Goal: Information Seeking & Learning: Compare options

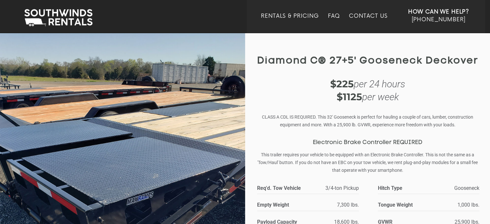
click at [433, 87] on div "$225 per 24 hours $1125 per week" at bounding box center [367, 91] width 223 height 26
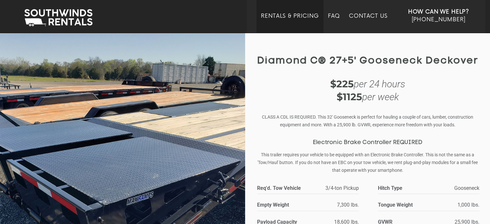
click at [298, 14] on link "Rentals & Pricing" at bounding box center [290, 23] width 58 height 20
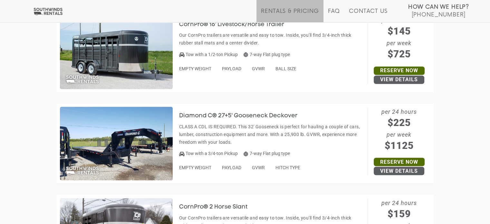
scroll to position [1160, 0]
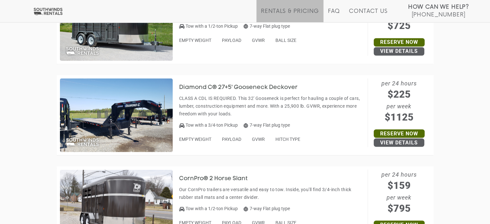
click at [310, 114] on p "CLASS A CDL IS REQUIRED. This 32' Gooseneck is perfect for hauling a couple of …" at bounding box center [271, 105] width 185 height 23
click at [238, 110] on p "CLASS A CDL IS REQUIRED. This 32' Gooseneck is perfect for hauling a couple of …" at bounding box center [271, 105] width 185 height 23
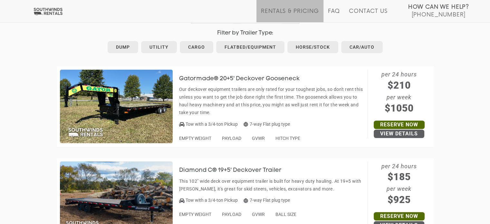
scroll to position [354, 0]
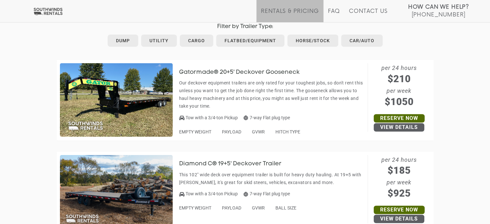
click at [145, 104] on img at bounding box center [116, 99] width 113 height 73
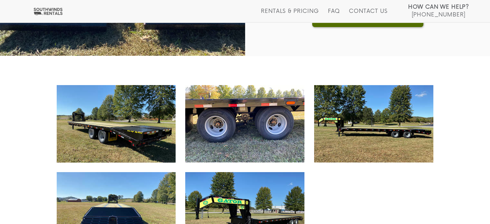
scroll to position [258, 0]
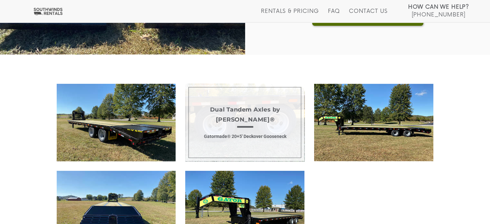
click at [241, 136] on span "Dual Tandem Axles by Dexter® Gatormade® 20+5' Deckover Gooseneck" at bounding box center [244, 122] width 119 height 77
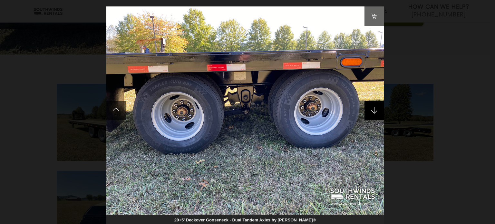
click at [374, 115] on span at bounding box center [373, 110] width 19 height 19
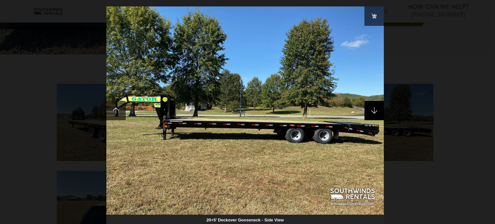
click at [374, 114] on span at bounding box center [373, 110] width 19 height 19
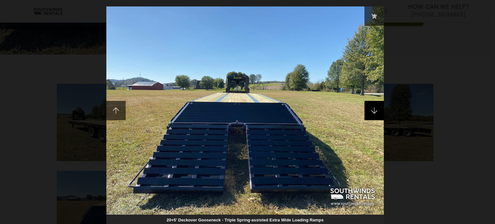
click at [374, 114] on span at bounding box center [373, 110] width 19 height 19
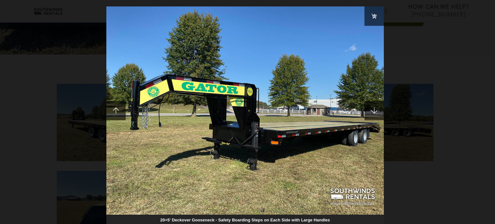
click at [68, 66] on div "20+5' Deckover Gooseneck - Safety Boarding Steps on Each Side with Large Handles" at bounding box center [247, 112] width 495 height 224
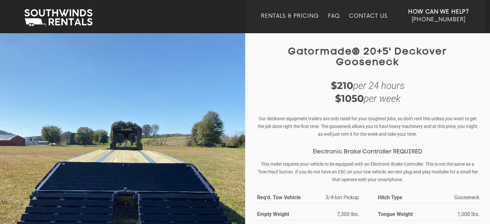
scroll to position [32, 0]
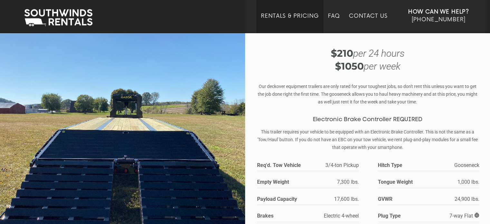
click at [280, 18] on link "Rentals & Pricing" at bounding box center [290, 23] width 58 height 20
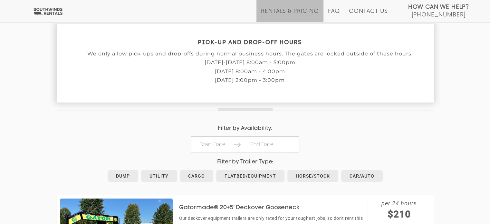
scroll to position [258, 0]
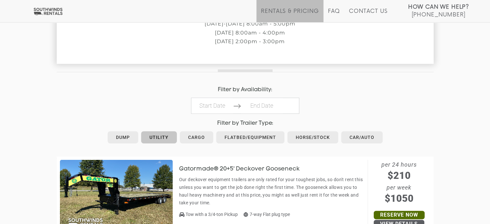
click at [146, 138] on link "Utility" at bounding box center [159, 137] width 36 height 12
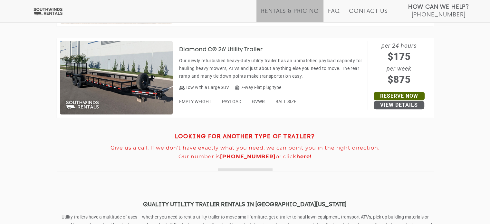
scroll to position [548, 0]
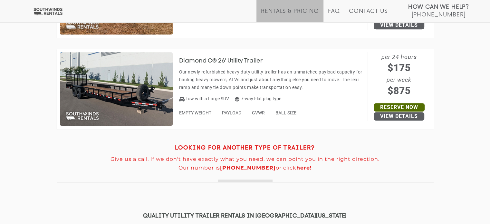
click at [155, 96] on img at bounding box center [116, 88] width 113 height 73
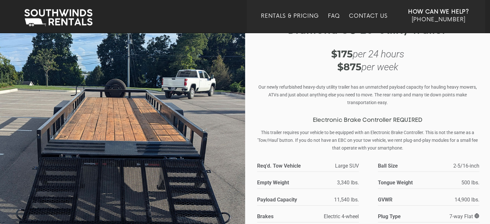
scroll to position [32, 0]
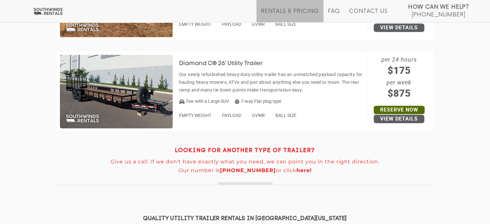
scroll to position [548, 0]
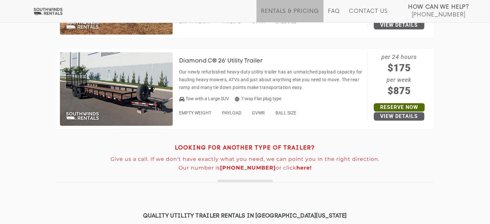
click at [84, 78] on img at bounding box center [116, 88] width 113 height 73
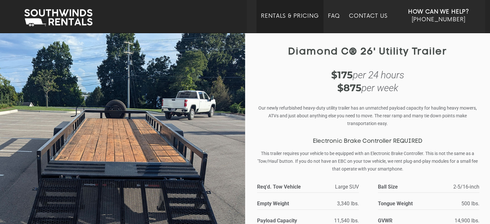
click at [282, 21] on link "Rentals & Pricing" at bounding box center [290, 23] width 58 height 20
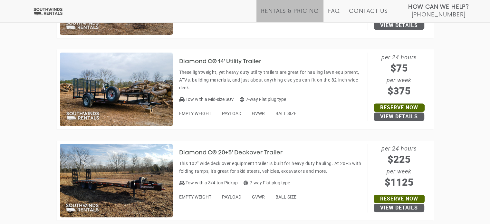
scroll to position [580, 0]
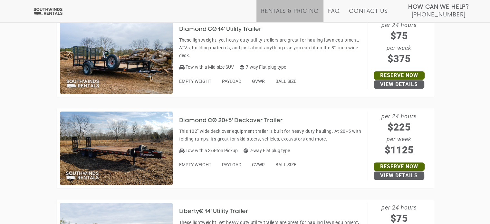
click at [169, 132] on img at bounding box center [116, 147] width 113 height 73
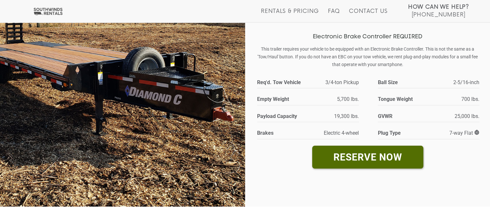
scroll to position [64, 0]
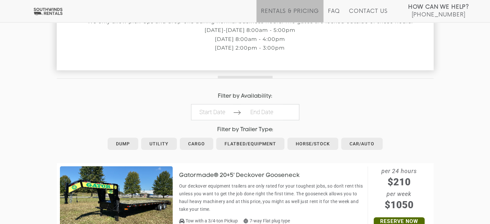
scroll to position [290, 0]
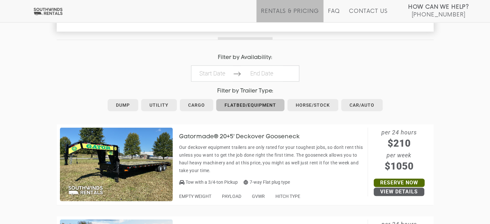
click at [249, 103] on link "Flatbed/Equipment" at bounding box center [250, 105] width 68 height 12
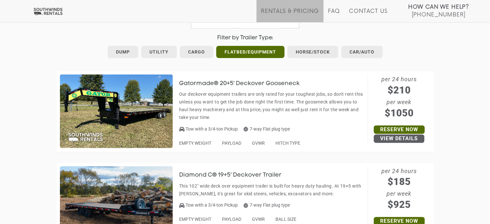
scroll to position [354, 0]
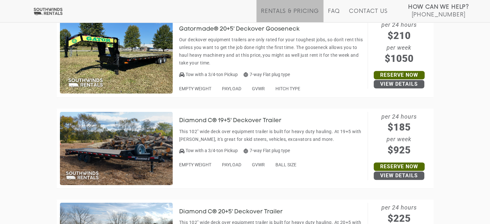
scroll to position [387, 0]
